Goal: Information Seeking & Learning: Check status

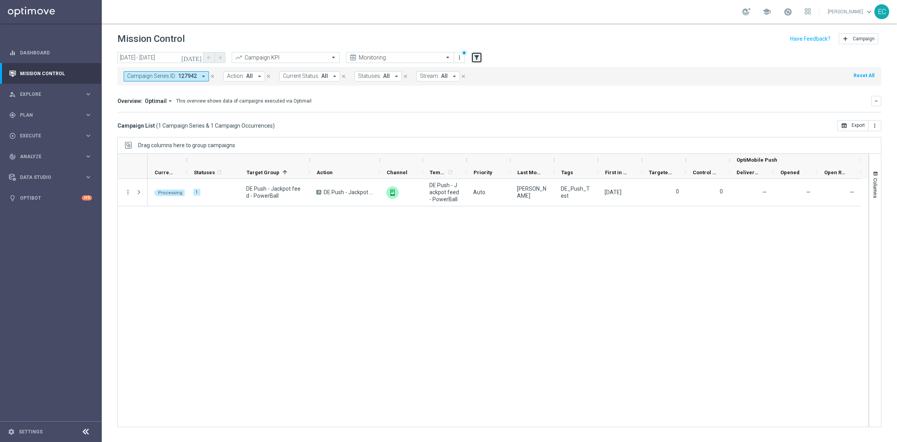
click at [477, 60] on icon "filter_alt" at bounding box center [476, 57] width 7 height 7
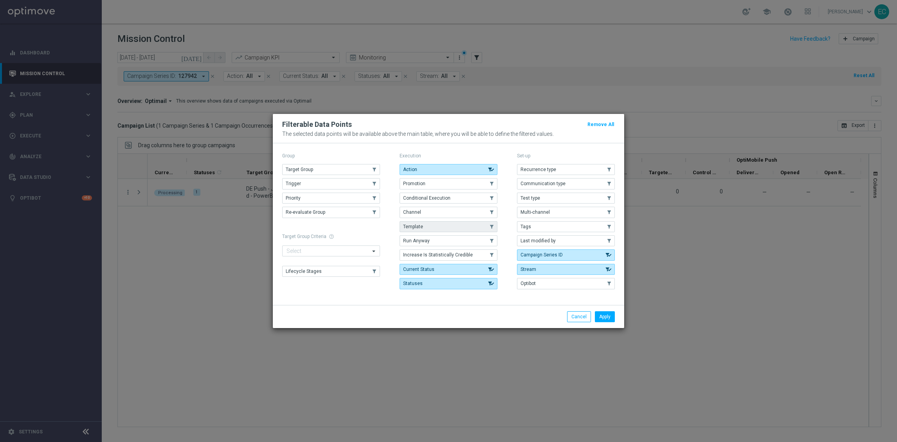
click at [418, 227] on span "Template" at bounding box center [413, 226] width 20 height 5
click at [609, 318] on button "Apply" at bounding box center [605, 316] width 20 height 11
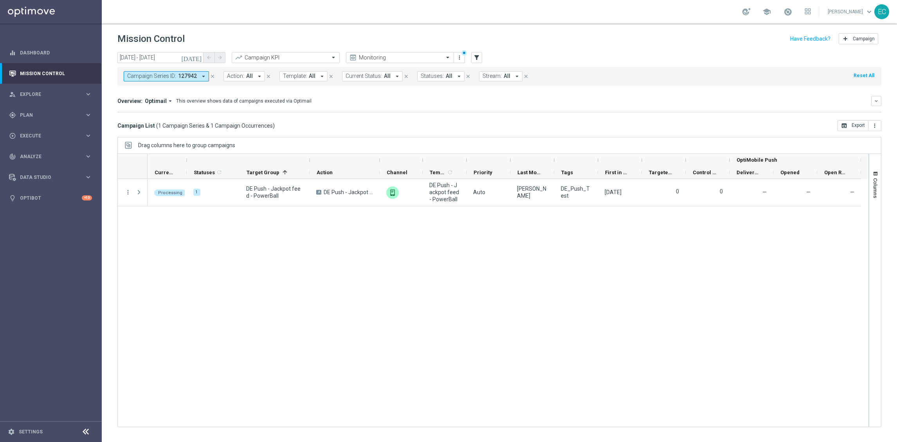
click at [213, 76] on icon "close" at bounding box center [212, 76] width 5 height 5
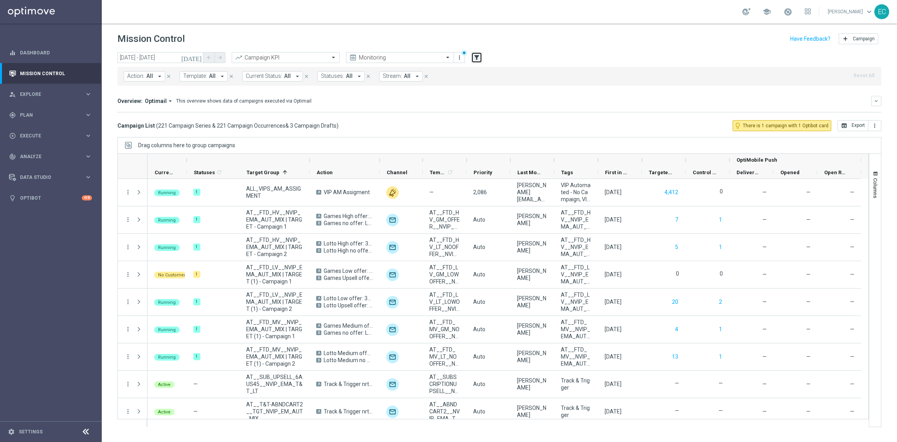
click at [478, 55] on icon "filter_alt" at bounding box center [476, 57] width 7 height 7
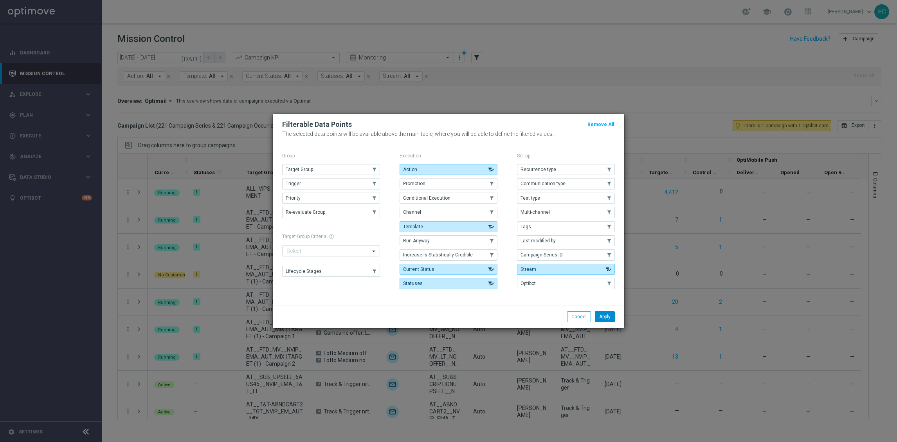
click at [611, 322] on button "Apply" at bounding box center [605, 316] width 20 height 11
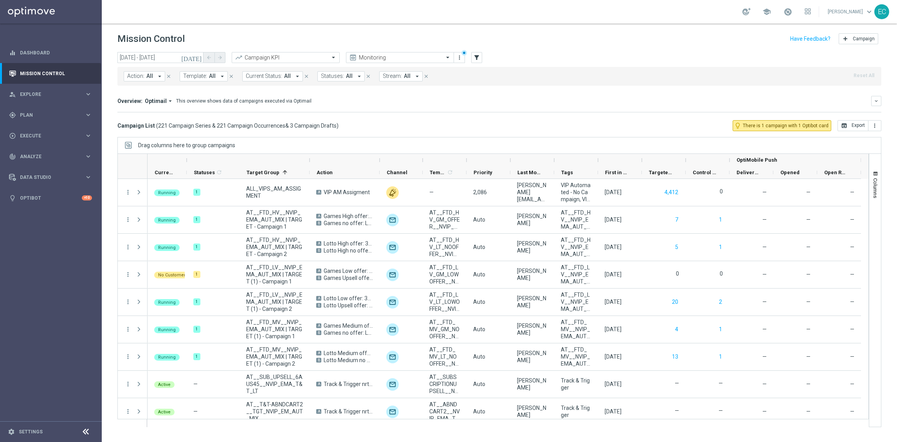
click at [196, 77] on span "Template:" at bounding box center [195, 76] width 24 height 7
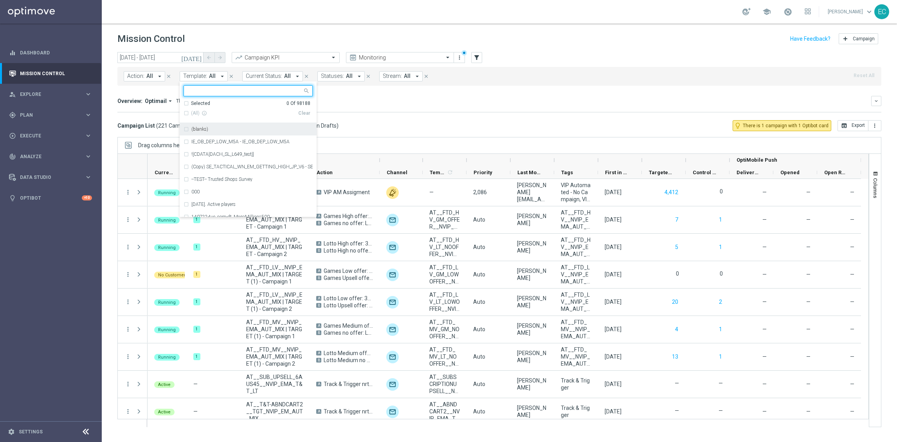
click at [257, 87] on div at bounding box center [243, 91] width 119 height 10
type input "x"
paste input "IN_AUTO_LV_TUE1_BUY_1PB_GET_OTHER_HALF_PRICE"
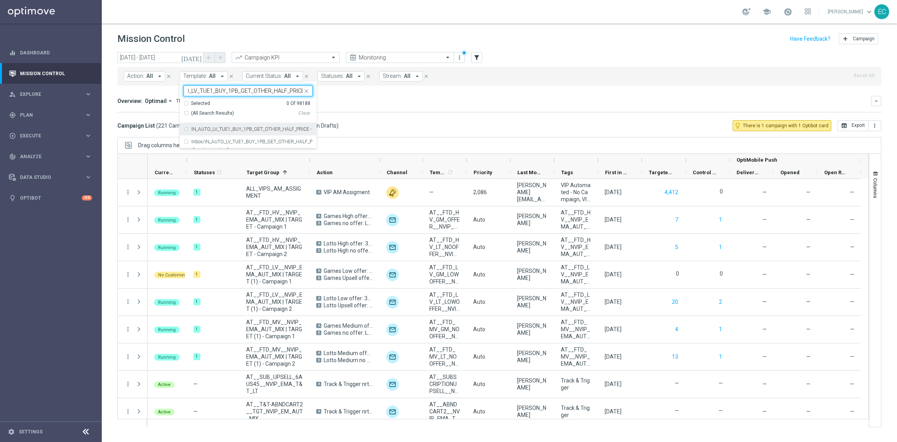
click at [257, 129] on label "IN_AUTO_LV_TUE1_BUY_1PB_GET_OTHER_HALF_PRICE - IN_AUTO_LV_TUE1_BUY_1PB_GET_OTHE…" at bounding box center [251, 129] width 121 height 5
type input "IN_AUTO_LV_TUE1_BUY_1PB_GET_OTHER_HALF_PRICE"
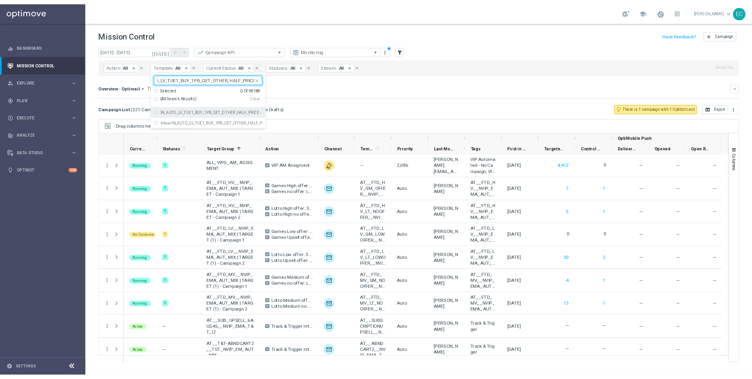
scroll to position [0, 0]
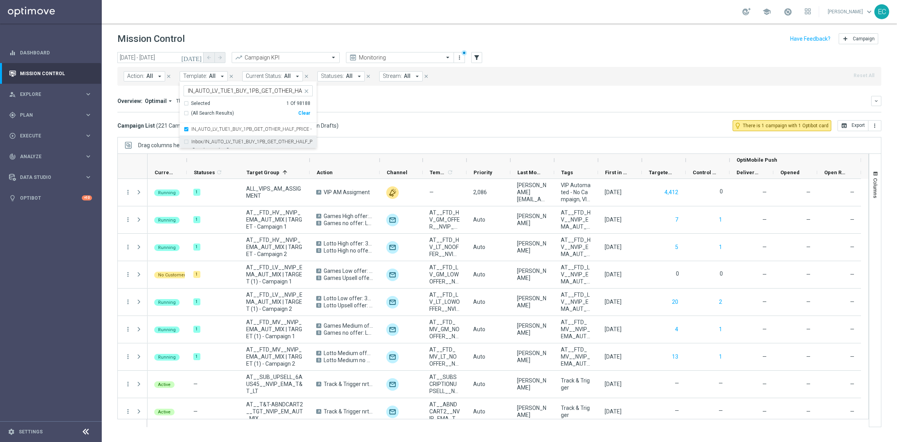
click at [262, 147] on div "Inbox/IN_AUTO_LV_TUE1_BUY_1PB_GET_OTHER_HALF_PRICE" at bounding box center [248, 141] width 129 height 13
click at [287, 43] on div "Mission Control add Campaign" at bounding box center [499, 38] width 764 height 15
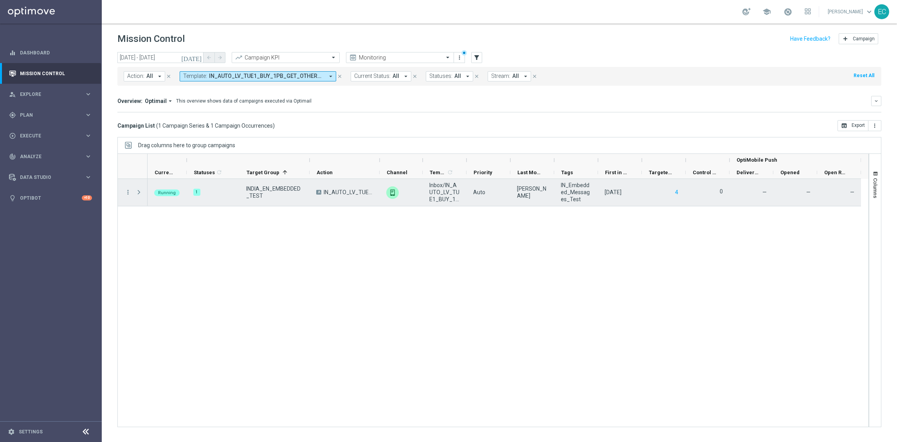
click at [139, 194] on span at bounding box center [138, 192] width 7 height 6
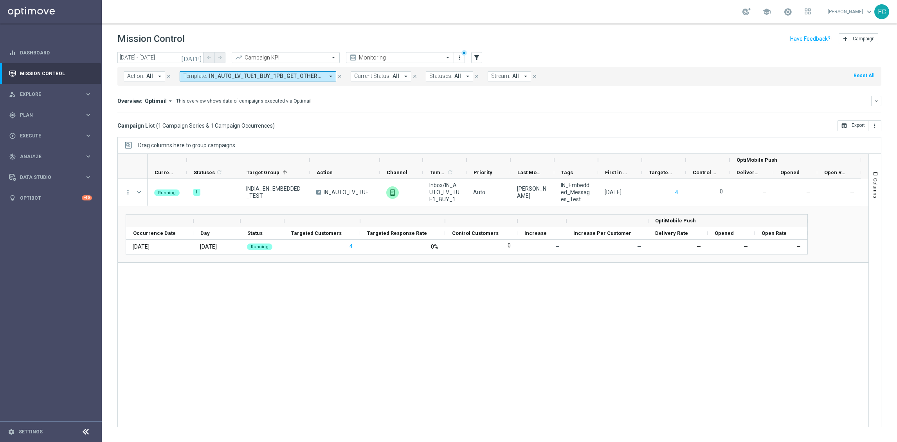
click at [784, 11] on div "school" at bounding box center [777, 11] width 69 height 13
click at [785, 12] on span at bounding box center [788, 11] width 9 height 9
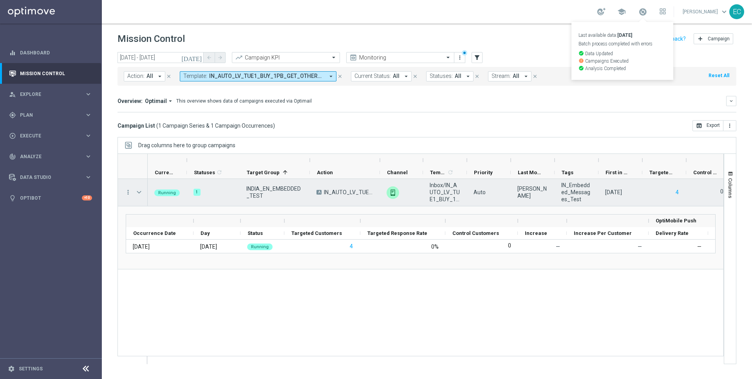
click at [139, 189] on span at bounding box center [138, 192] width 7 height 6
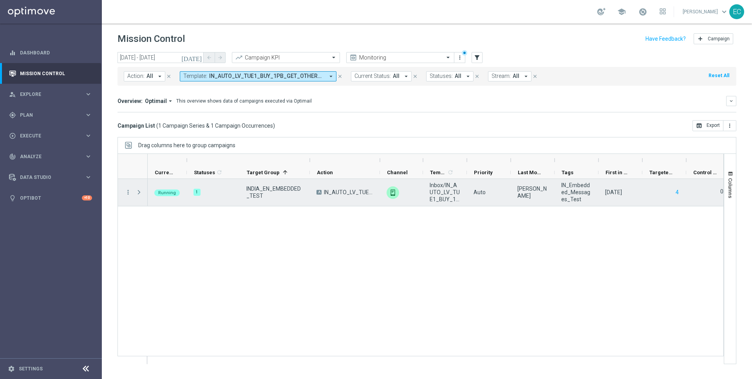
click at [139, 189] on span at bounding box center [138, 192] width 7 height 6
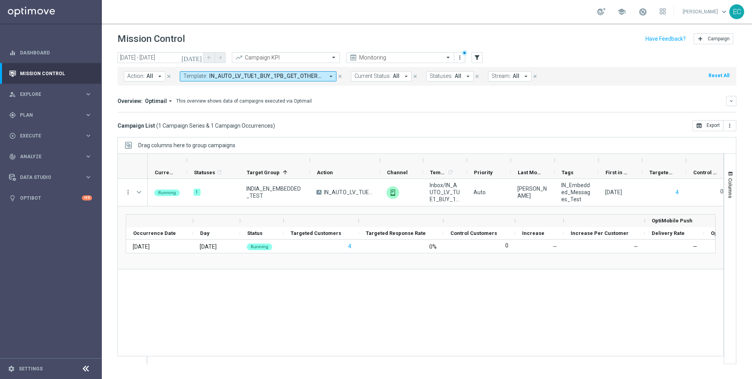
click at [389, 81] on button "Current Status: All arrow_drop_down" at bounding box center [381, 76] width 61 height 10
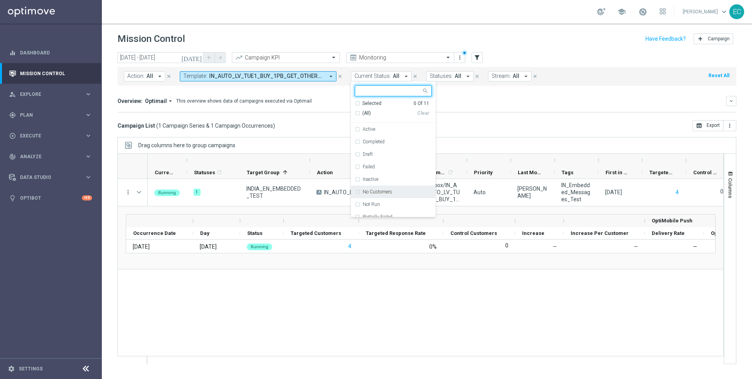
scroll to position [44, 0]
click at [391, 161] on div "Not Run" at bounding box center [397, 160] width 69 height 5
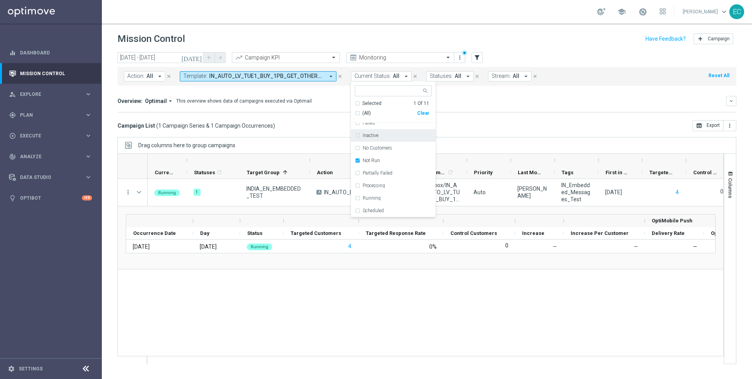
click at [414, 31] on div "Mission Control add Campaign" at bounding box center [426, 38] width 619 height 15
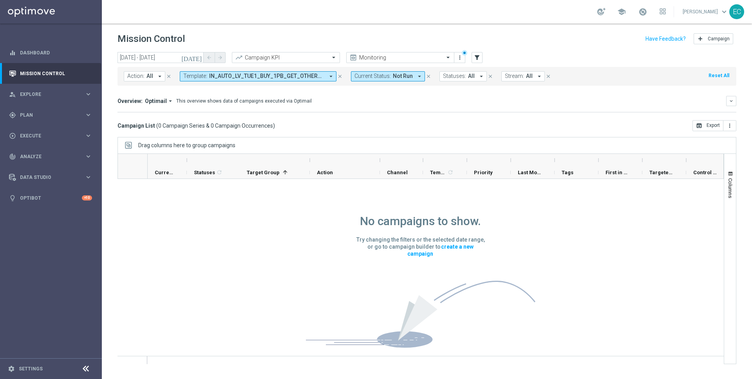
click at [340, 76] on icon "close" at bounding box center [339, 76] width 5 height 5
click at [360, 28] on header "Mission Control add Campaign" at bounding box center [427, 37] width 650 height 29
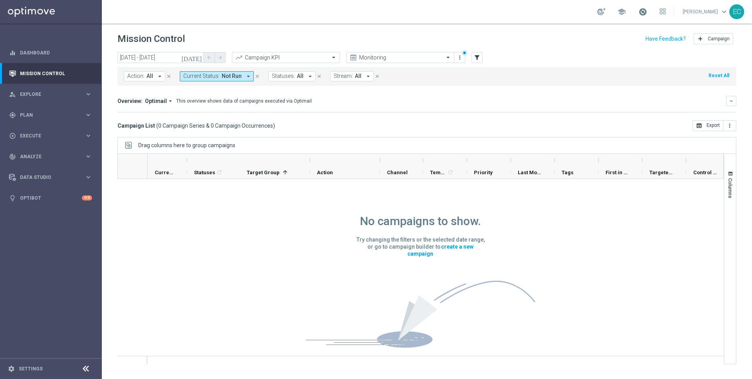
click at [647, 16] on span at bounding box center [642, 11] width 9 height 9
click at [240, 76] on button "Current Status: Not Run arrow_drop_down" at bounding box center [217, 76] width 74 height 10
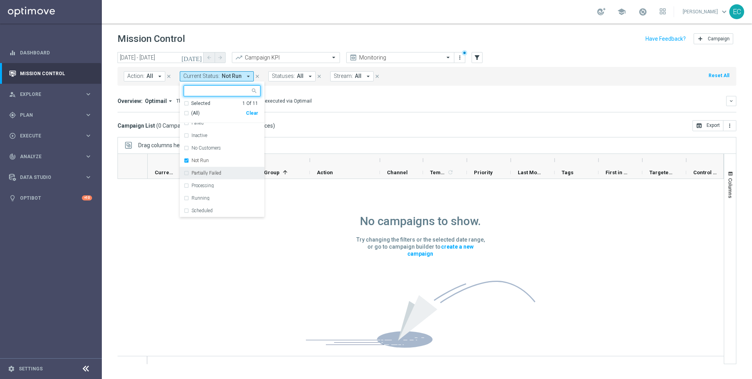
click at [226, 170] on div "Partially Failed" at bounding box center [222, 173] width 77 height 13
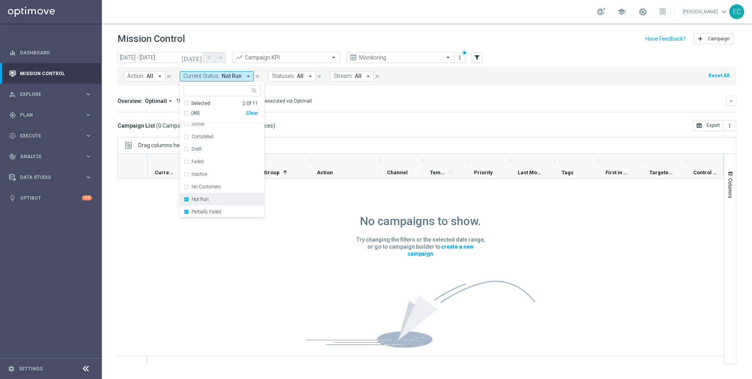
scroll to position [0, 0]
click at [215, 167] on div "Failed" at bounding box center [225, 166] width 69 height 5
click at [222, 36] on div "Mission Control add Campaign" at bounding box center [426, 38] width 619 height 15
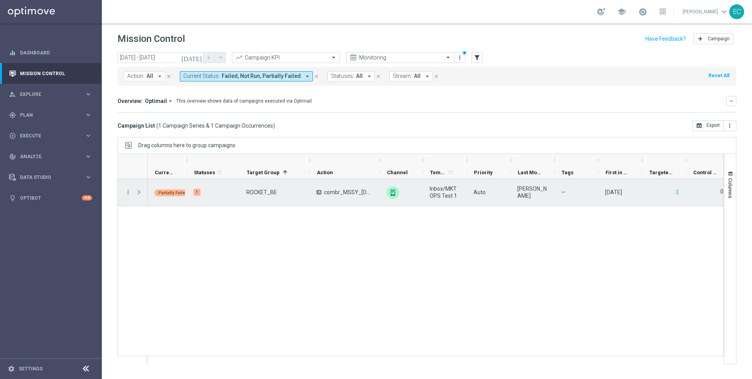
click at [139, 193] on span at bounding box center [138, 192] width 7 height 6
